Goal: Information Seeking & Learning: Learn about a topic

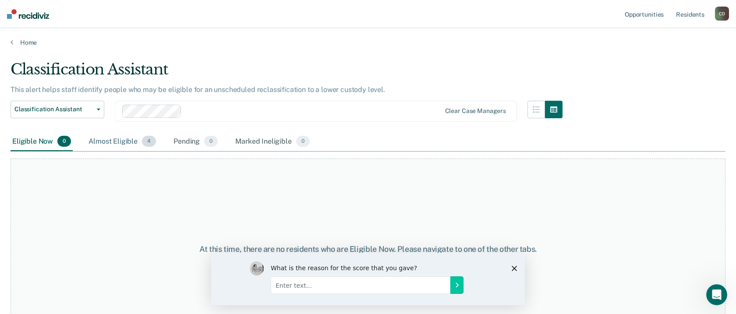
click at [115, 140] on div "Almost Eligible 4" at bounding box center [122, 141] width 71 height 19
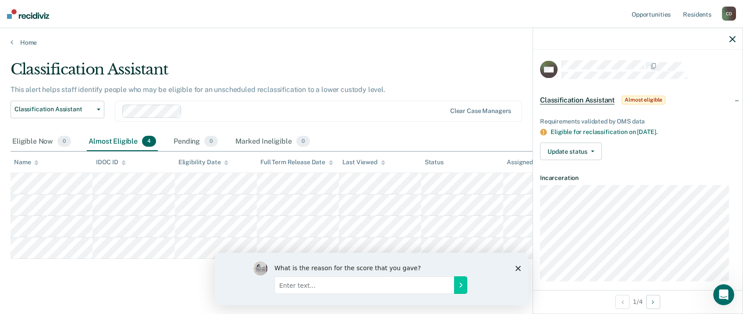
click at [435, 57] on main "Classification Assistant This alert helps staff identify people who may be elig…" at bounding box center [371, 178] width 743 height 265
